Goal: Information Seeking & Learning: Learn about a topic

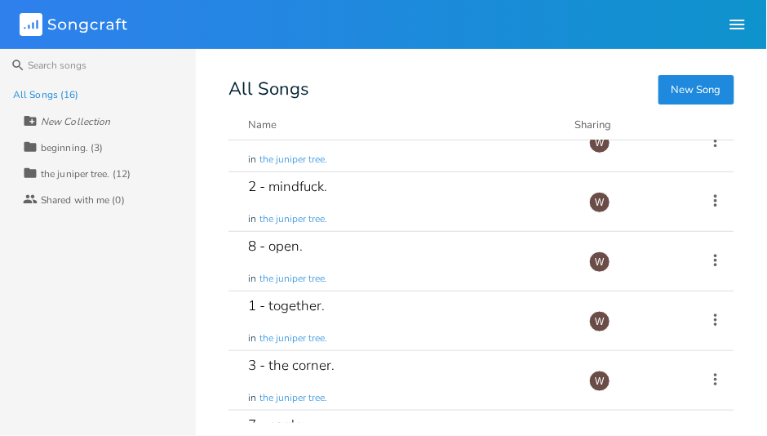
scroll to position [267, 0]
click at [396, 313] on div "1 - together. in the juniper tree." at bounding box center [408, 319] width 321 height 59
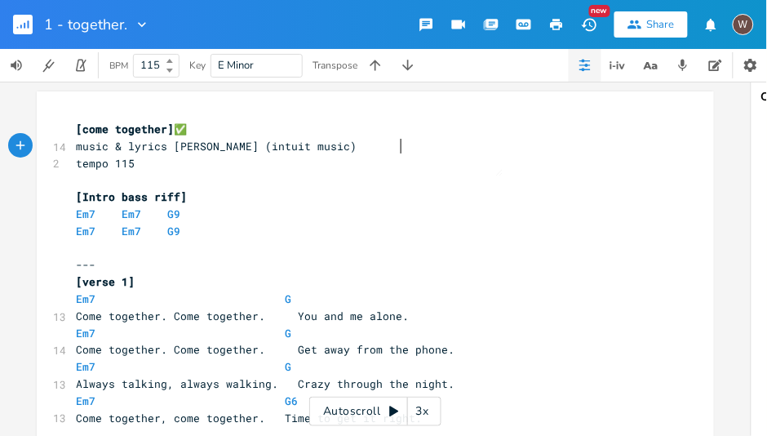
type textarea "​"
drag, startPoint x: 475, startPoint y: 153, endPoint x: 433, endPoint y: 281, distance: 135.4
click at [433, 281] on pre "[verse 1]" at bounding box center [367, 281] width 589 height 17
click at [742, 55] on button "button" at bounding box center [750, 65] width 32 height 33
click at [496, 224] on pre "Em7 Em7 G9" at bounding box center [367, 231] width 589 height 17
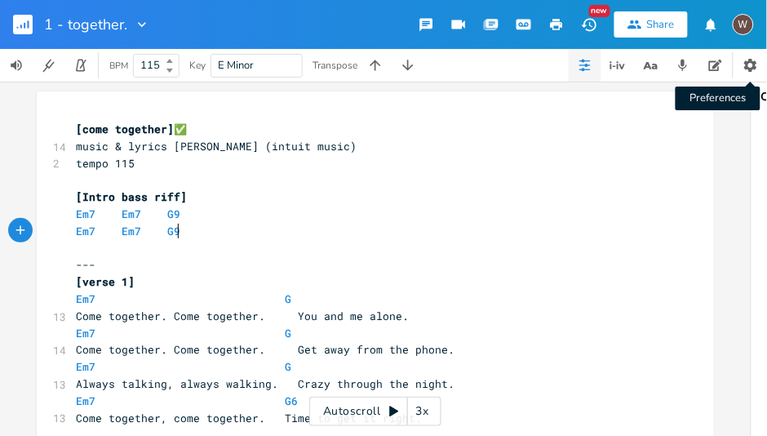
click at [754, 64] on icon "button" at bounding box center [750, 65] width 13 height 13
type textarea "​"
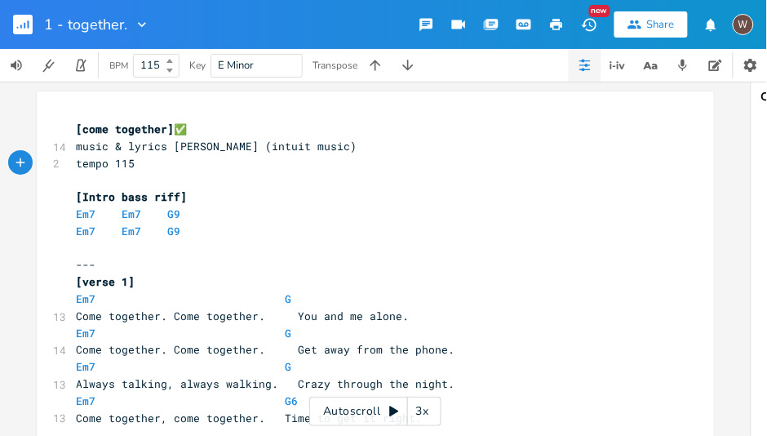
drag, startPoint x: 597, startPoint y: 159, endPoint x: 557, endPoint y: 30, distance: 134.9
click at [557, 30] on icon "button" at bounding box center [556, 24] width 15 height 15
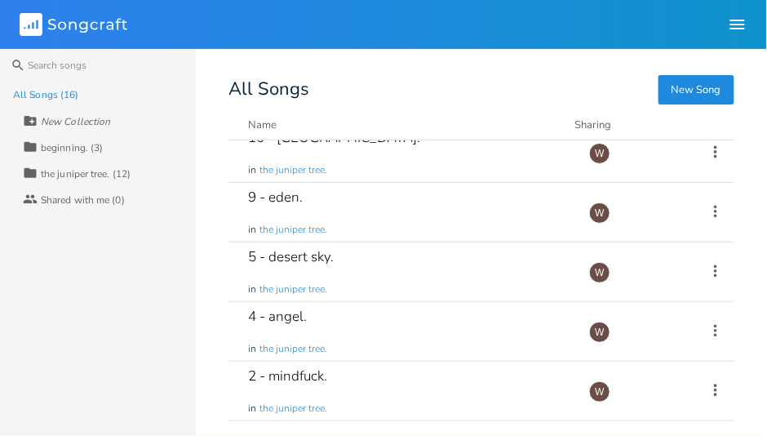
scroll to position [232, 0]
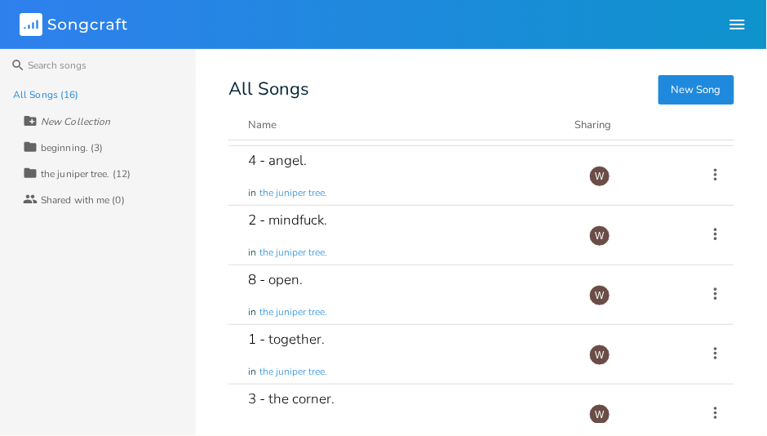
click at [393, 182] on div "4 - angel. in the juniper tree." at bounding box center [408, 175] width 321 height 59
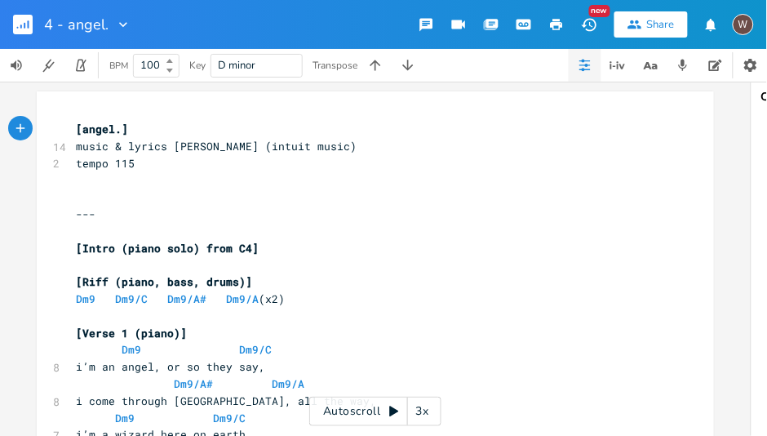
click at [561, 23] on icon "button" at bounding box center [556, 24] width 15 height 15
click at [122, 22] on icon "button" at bounding box center [123, 24] width 16 height 16
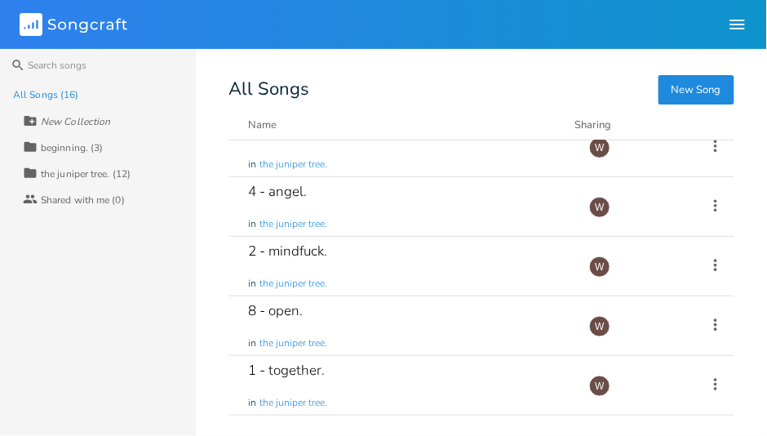
scroll to position [232, 0]
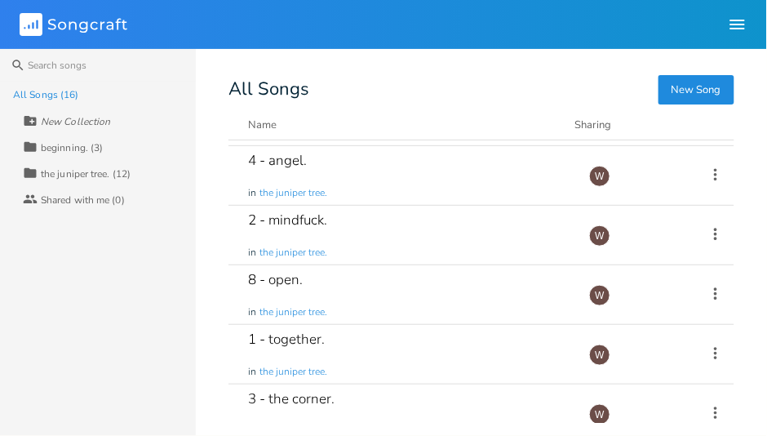
click at [391, 285] on div "8 - open. in the juniper tree." at bounding box center [408, 294] width 321 height 59
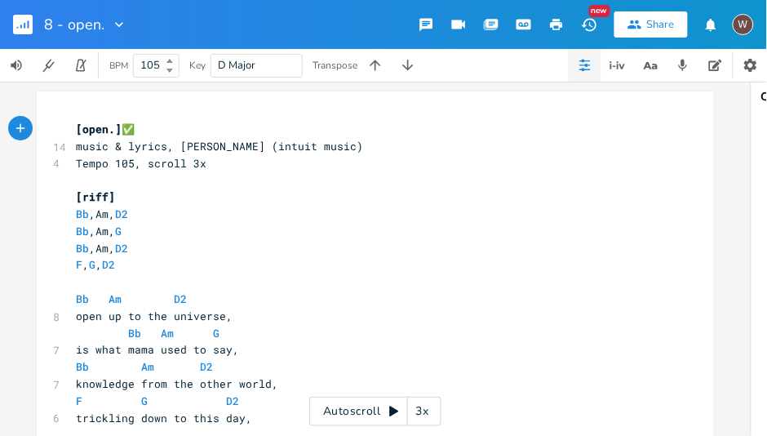
click at [556, 29] on icon "button" at bounding box center [557, 24] width 12 height 11
click at [118, 28] on icon "button" at bounding box center [119, 24] width 16 height 16
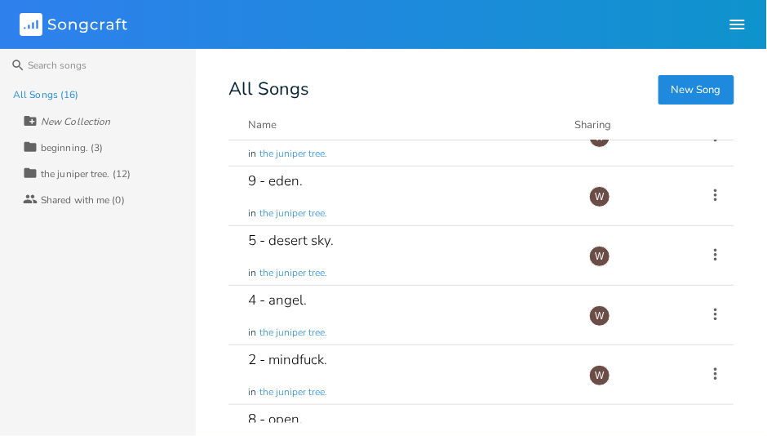
scroll to position [186, 0]
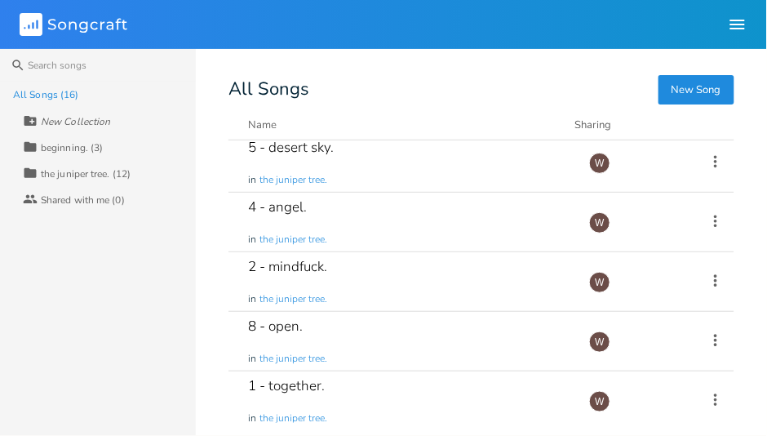
click at [362, 271] on div "2 - mindfuck. in the juniper tree." at bounding box center [408, 281] width 321 height 59
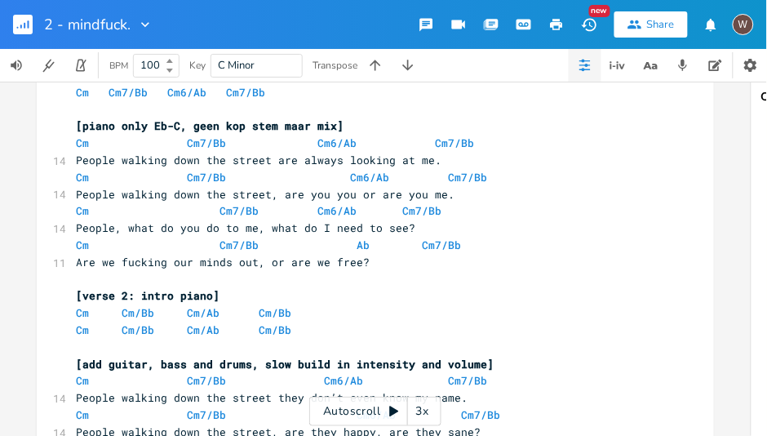
scroll to position [139, 0]
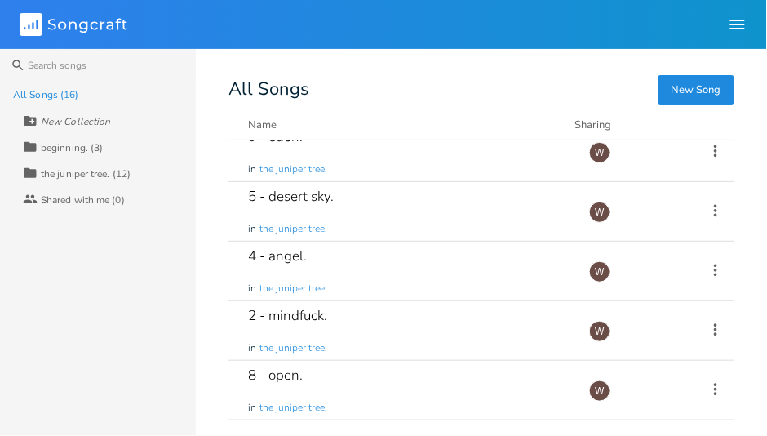
scroll to position [139, 0]
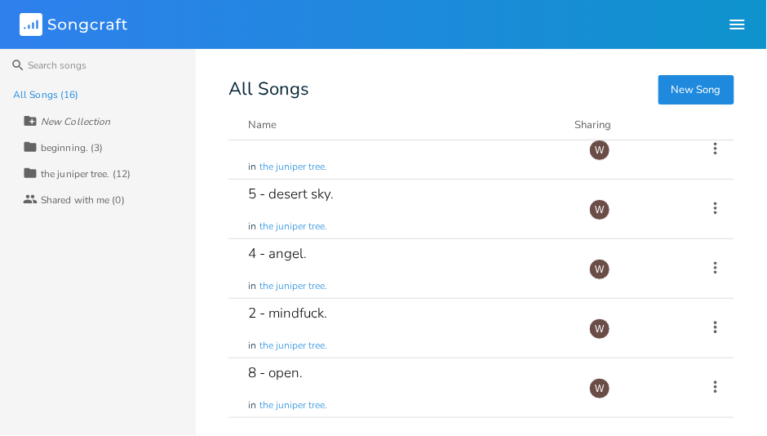
click at [432, 167] on div "9 - eden. in the juniper tree." at bounding box center [408, 149] width 321 height 59
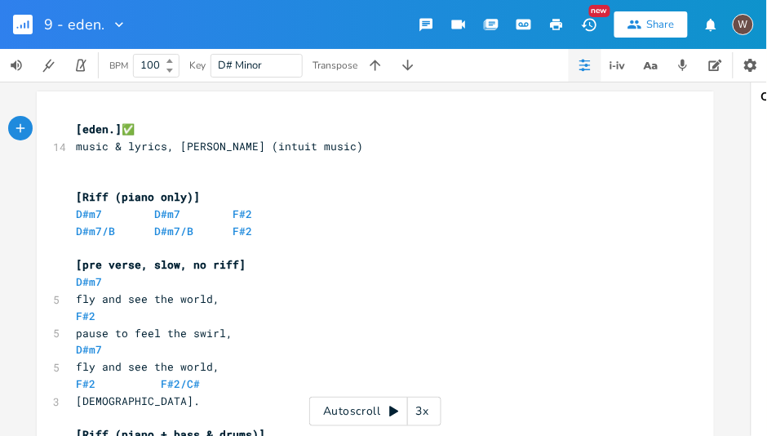
click at [551, 24] on icon "button" at bounding box center [557, 24] width 12 height 11
click at [562, 24] on icon "button" at bounding box center [557, 24] width 12 height 11
